Goal: Navigation & Orientation: Find specific page/section

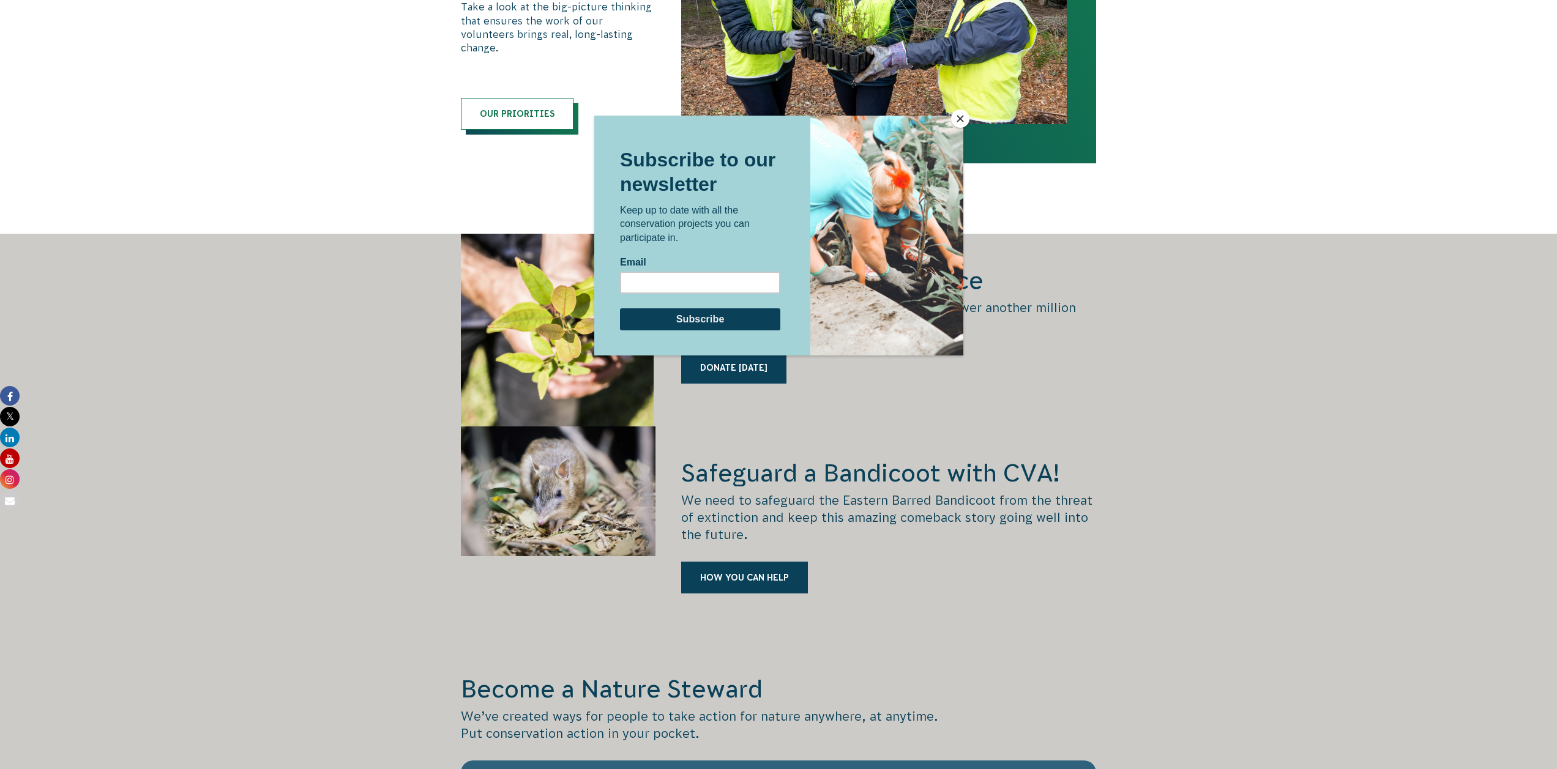
scroll to position [1571, 0]
click at [962, 121] on button "Close" at bounding box center [960, 119] width 18 height 18
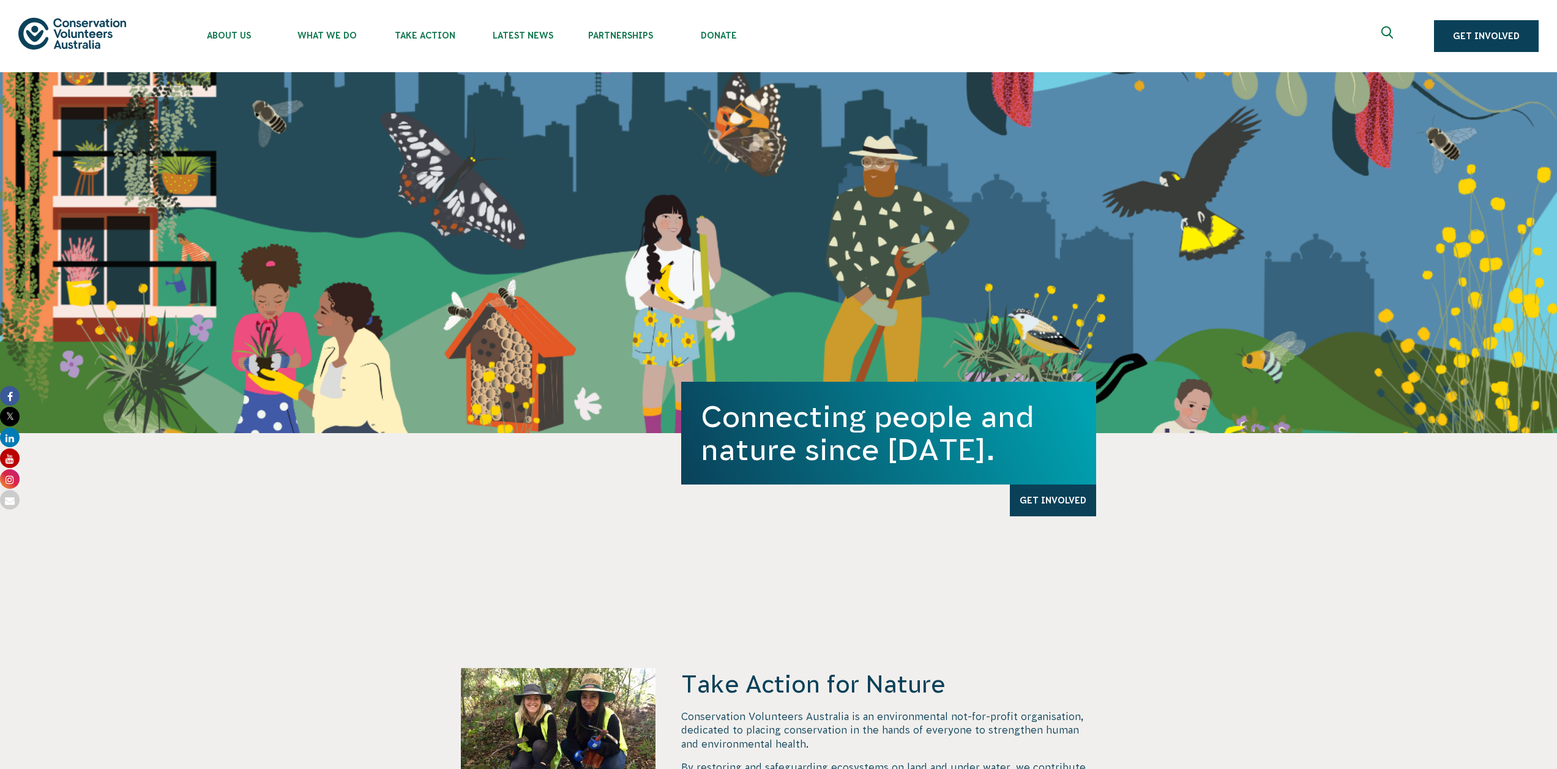
scroll to position [0, 0]
click at [455, 88] on link "Find a project" at bounding box center [430, 91] width 109 height 37
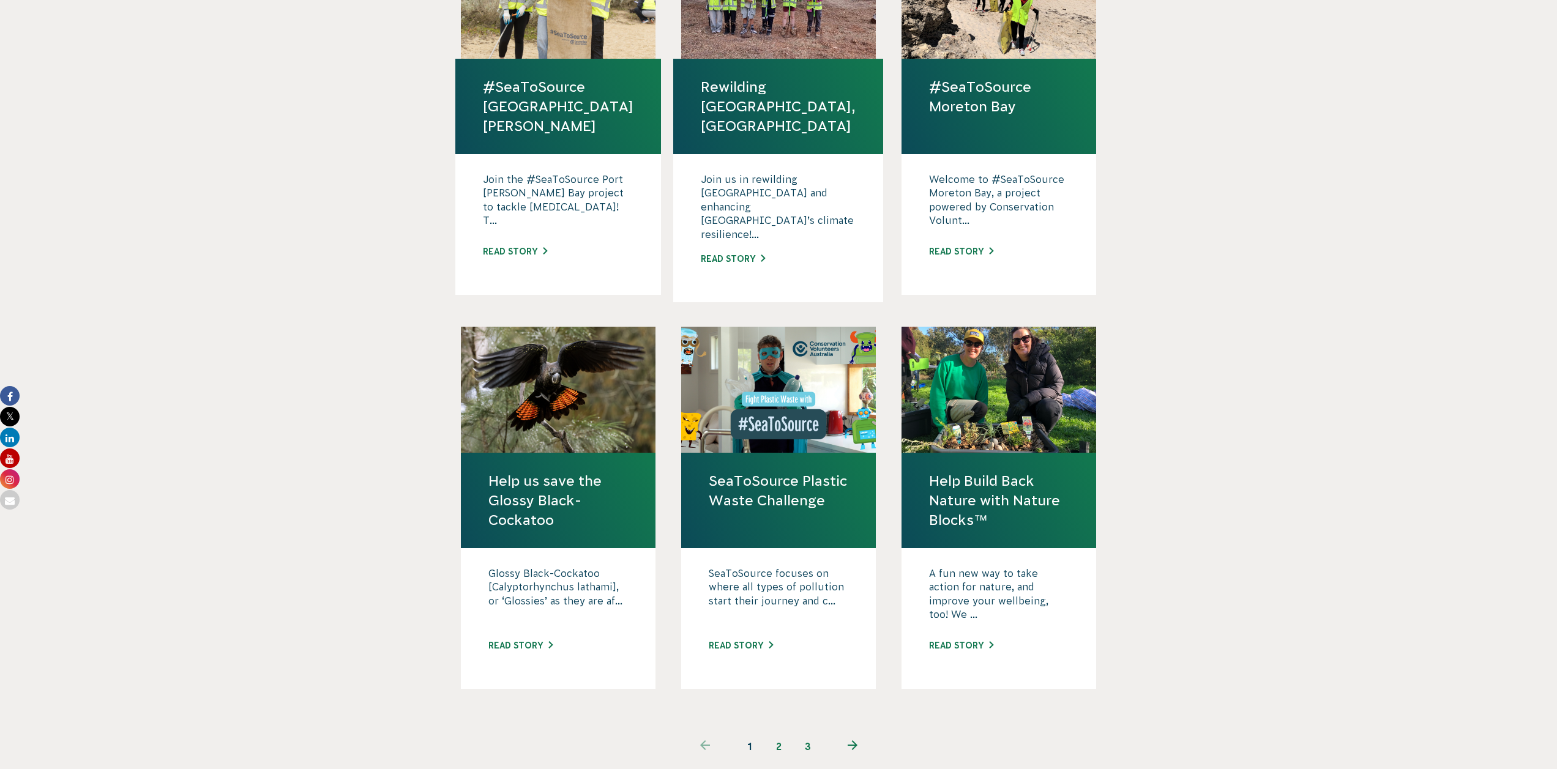
scroll to position [858, 0]
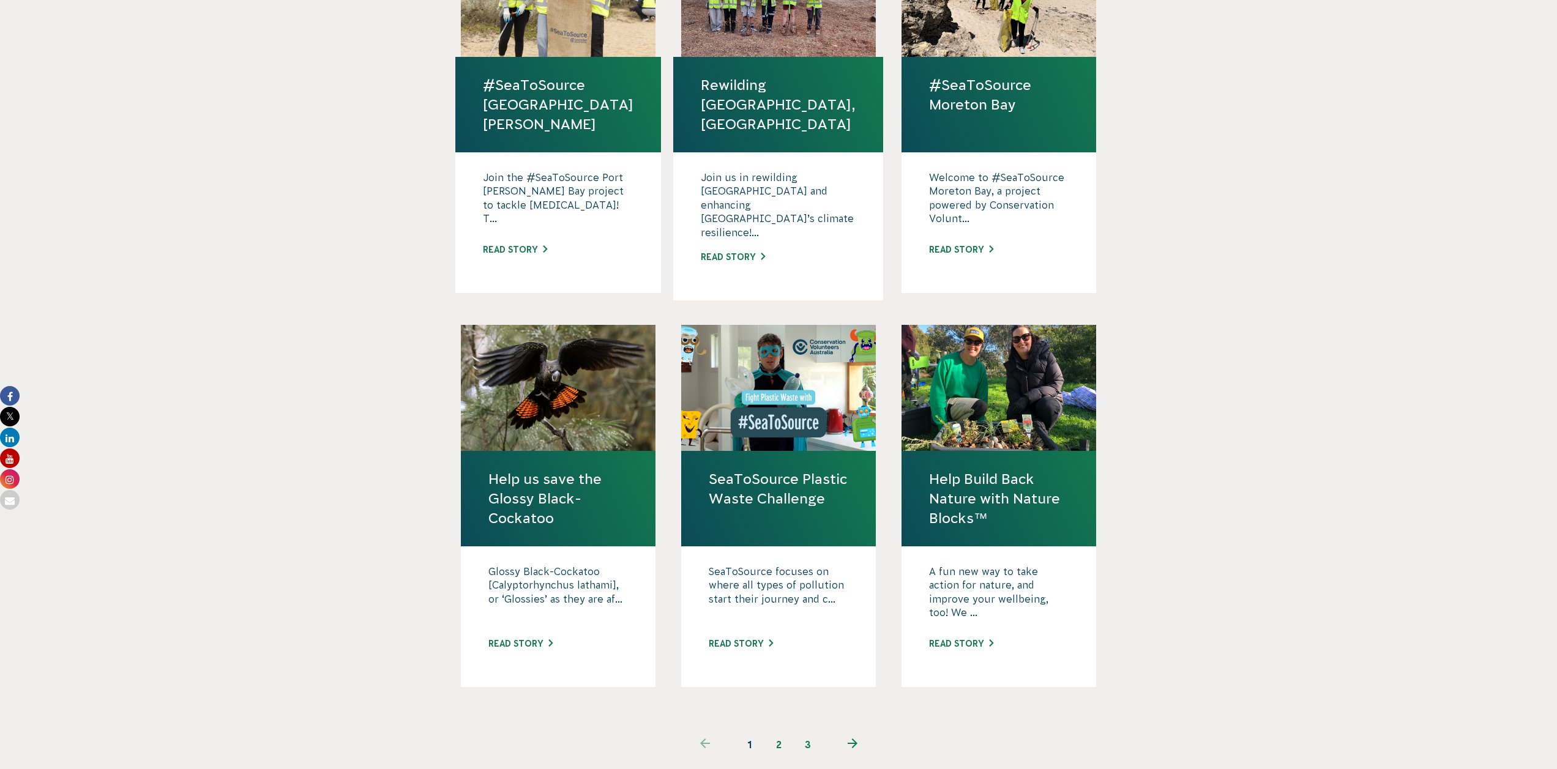
click at [782, 730] on link "2" at bounding box center [778, 744] width 29 height 29
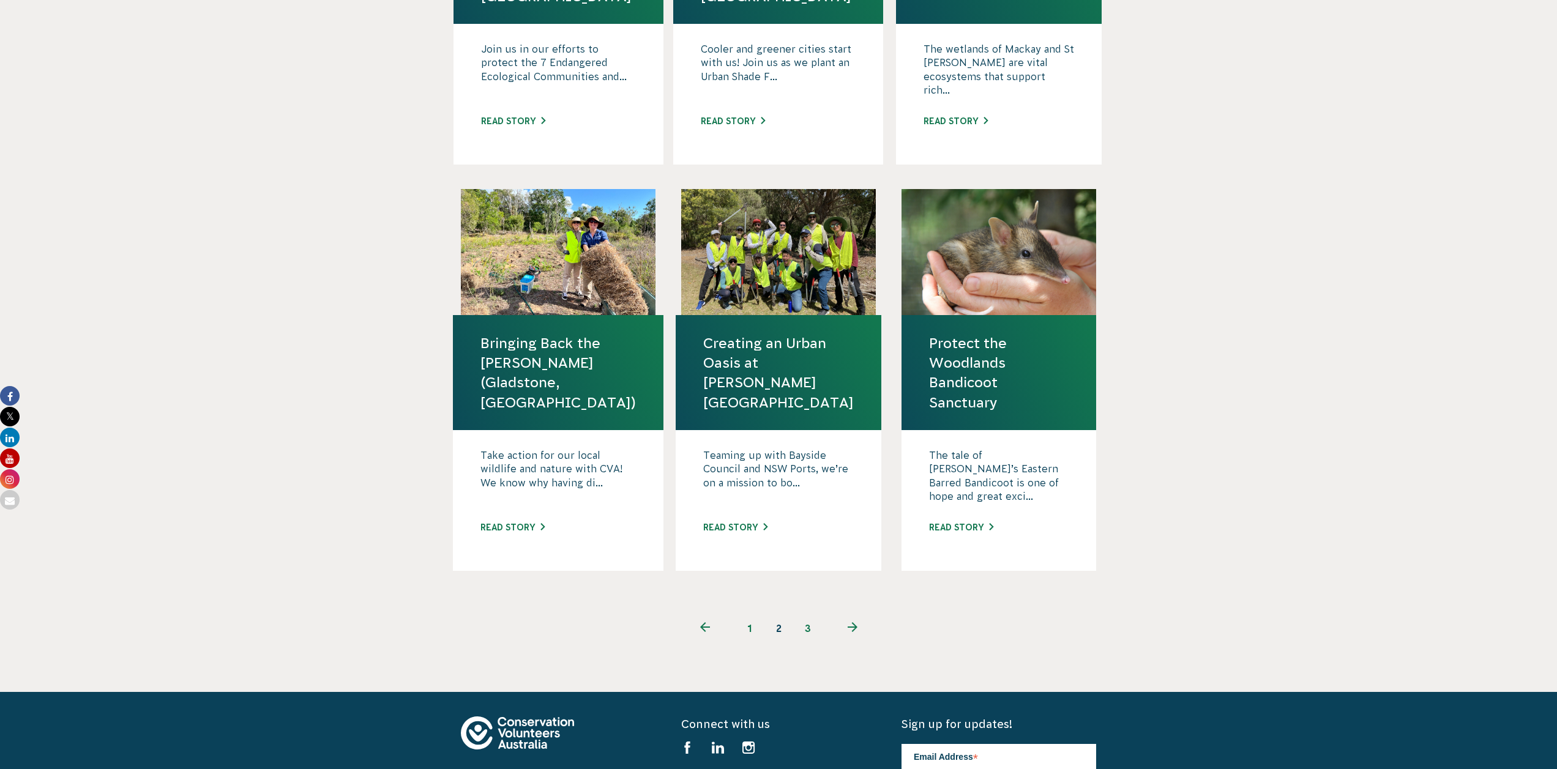
scroll to position [1026, 0]
click at [810, 613] on link "3" at bounding box center [807, 627] width 29 height 29
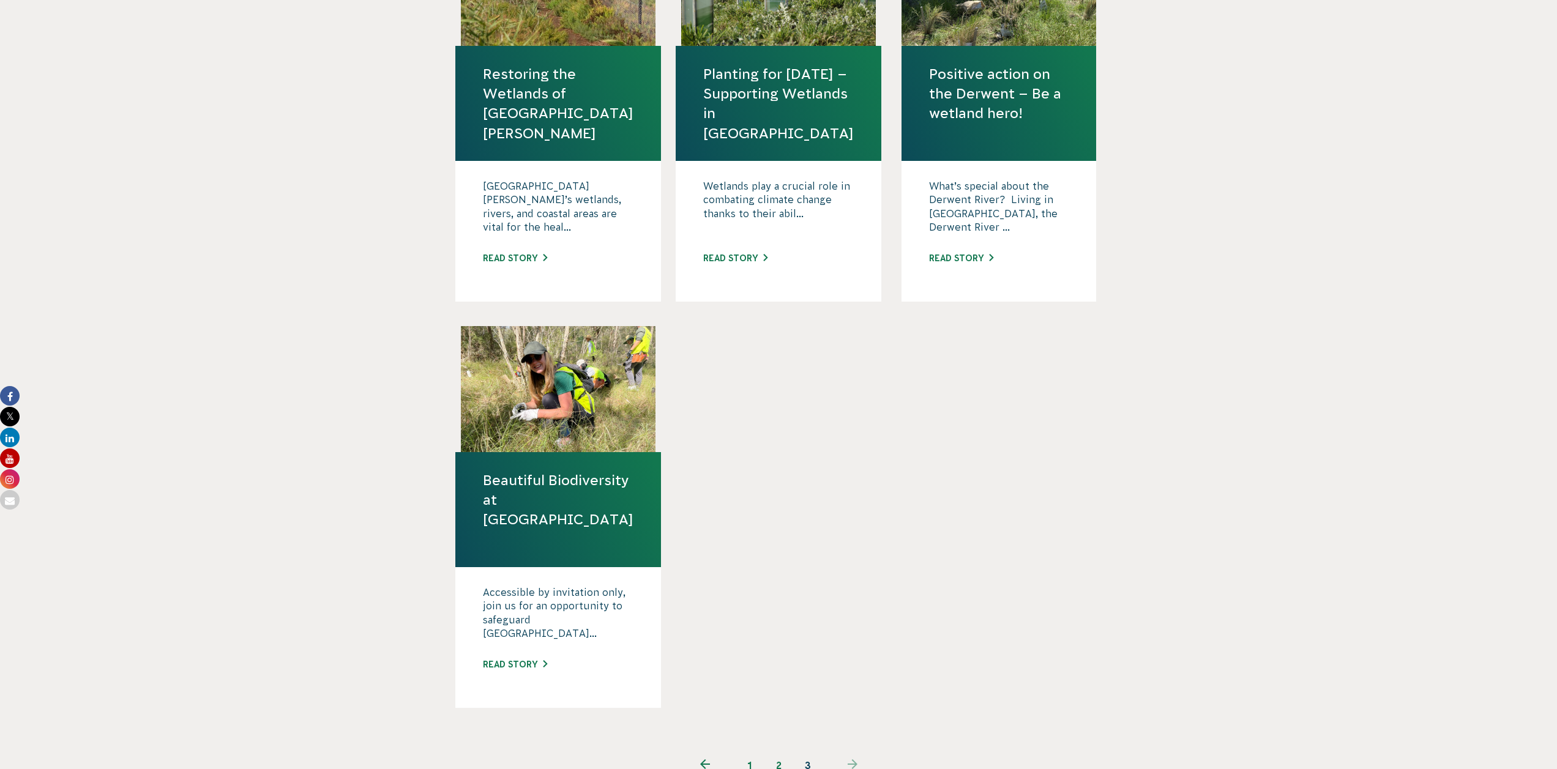
scroll to position [484, 0]
